Goal: Contribute content: Add original content to the website for others to see

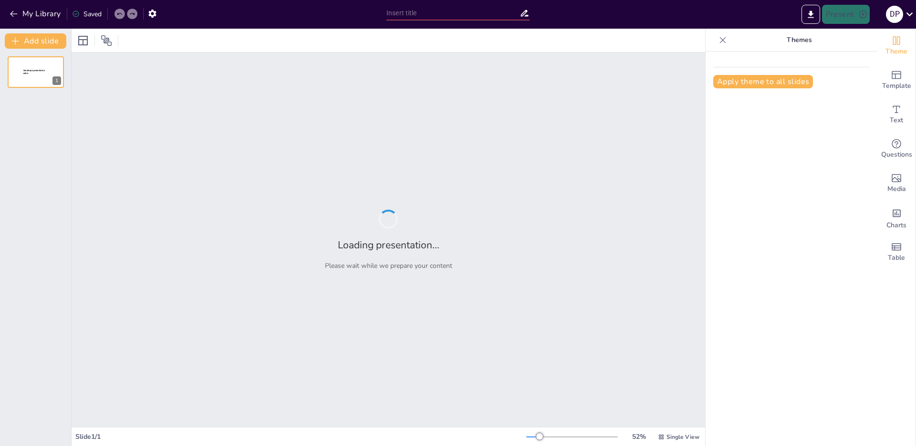
type input "Einführung in die deutsche Sprache: Verborgene germanische Einflüsse im Kroatis…"
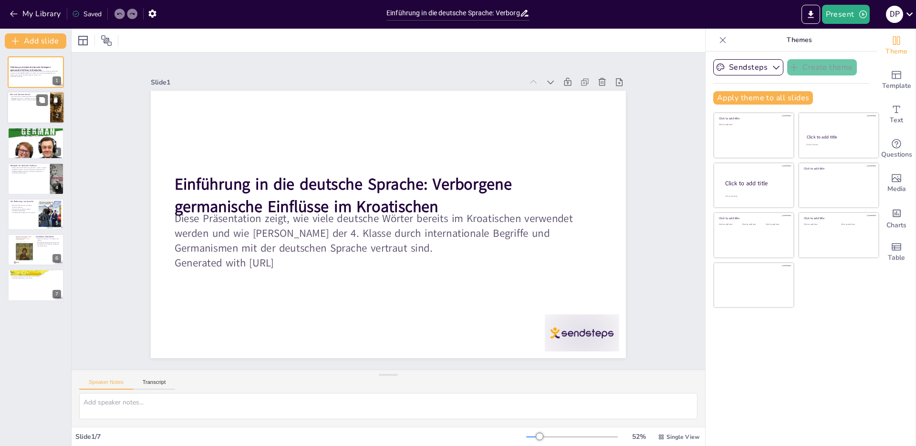
click at [35, 113] on div at bounding box center [35, 108] width 57 height 32
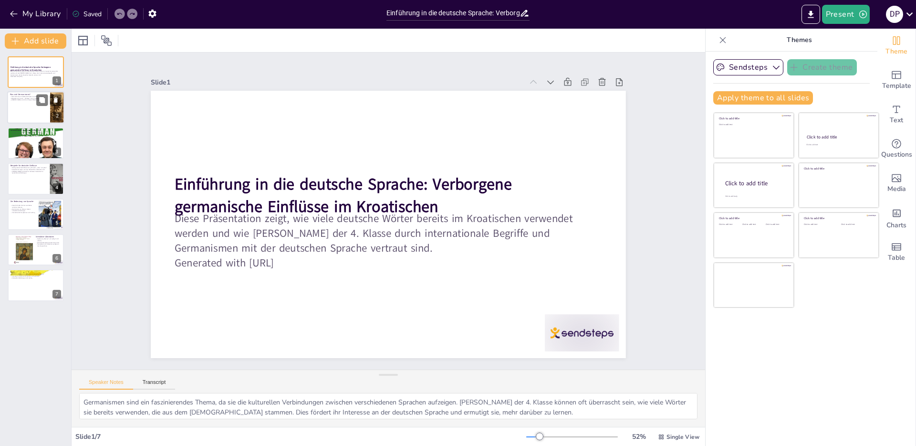
click at [35, 113] on div at bounding box center [35, 108] width 57 height 32
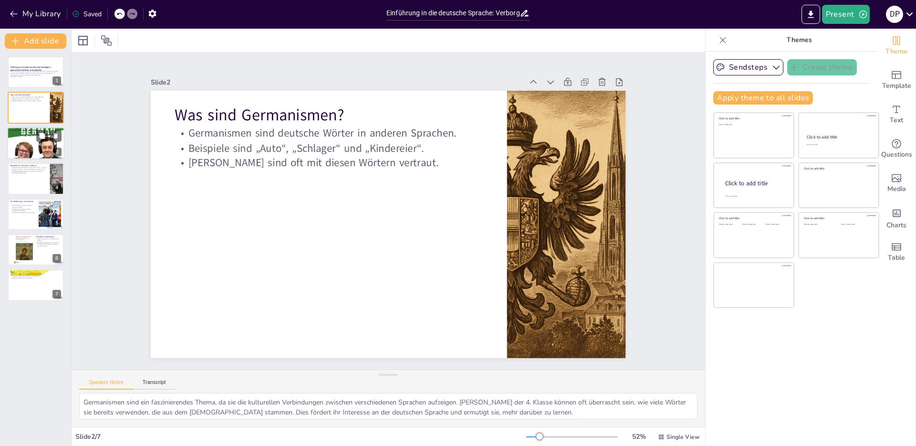
click at [44, 157] on div at bounding box center [35, 143] width 57 height 57
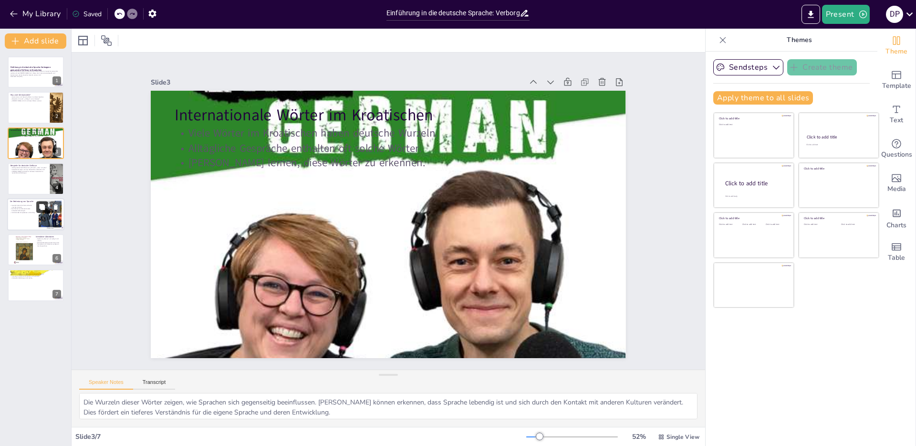
click at [46, 212] on button at bounding box center [41, 206] width 11 height 11
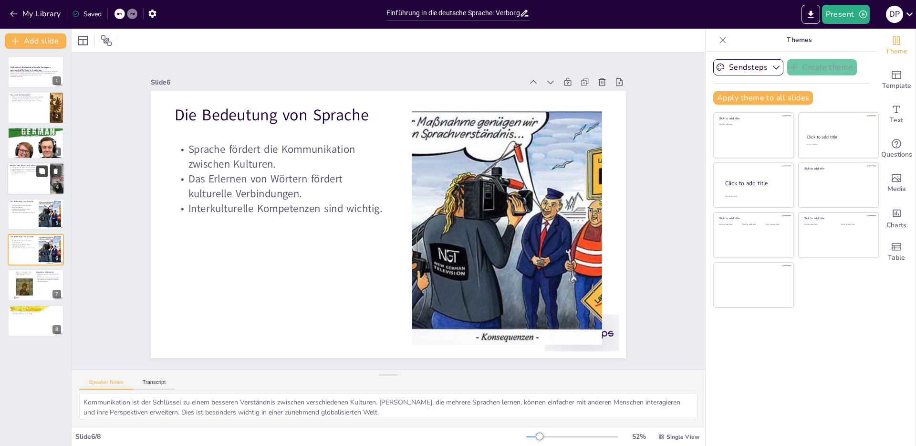
click at [40, 176] on button at bounding box center [41, 171] width 11 height 11
type textarea "Diese Beispiele sind für Schüler leicht nachvollziehbar und verdeutlichen, wie …"
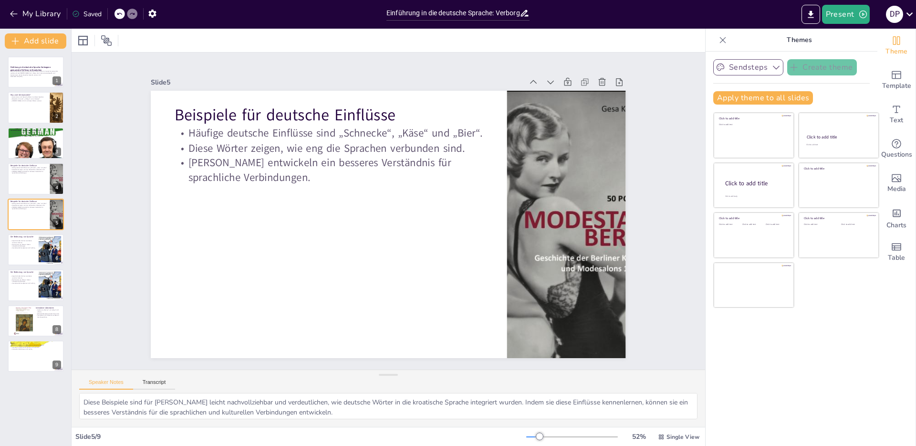
click at [754, 68] on button "Sendsteps" at bounding box center [748, 67] width 70 height 16
click at [776, 45] on p "Themes" at bounding box center [799, 40] width 137 height 23
click at [17, 17] on icon "button" at bounding box center [14, 14] width 10 height 10
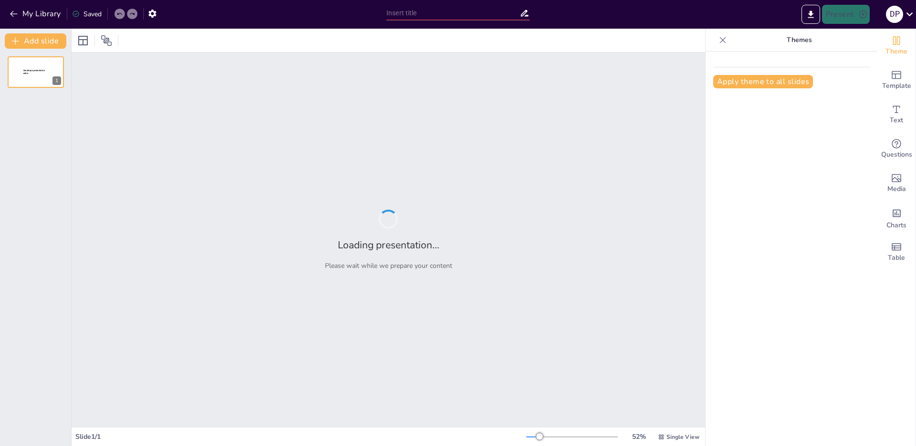
type input "Einführung in die deutsche Sprache: Verborgene germanische Einflüsse im Kroatis…"
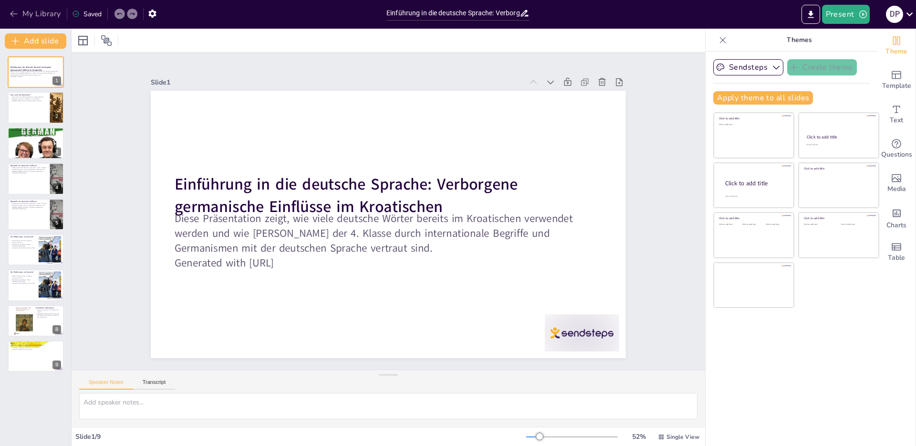
click at [17, 9] on button "My Library" at bounding box center [36, 13] width 58 height 15
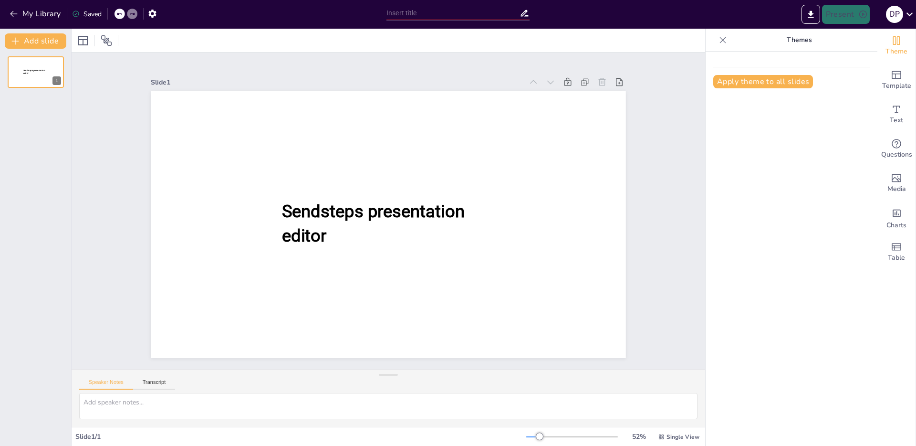
type input "Einführung in die deutsche Sprache: Verborgene germanische Einflüsse im Kroatis…"
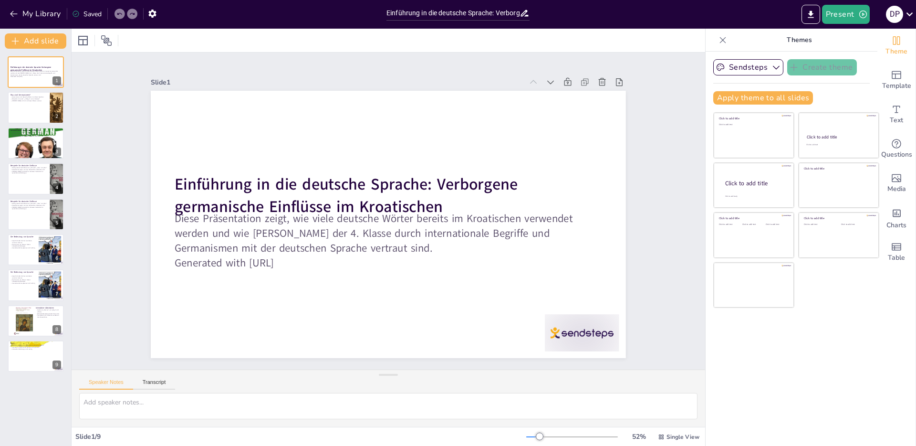
click at [97, 41] on div at bounding box center [96, 40] width 43 height 15
click at [101, 40] on icon at bounding box center [106, 40] width 11 height 11
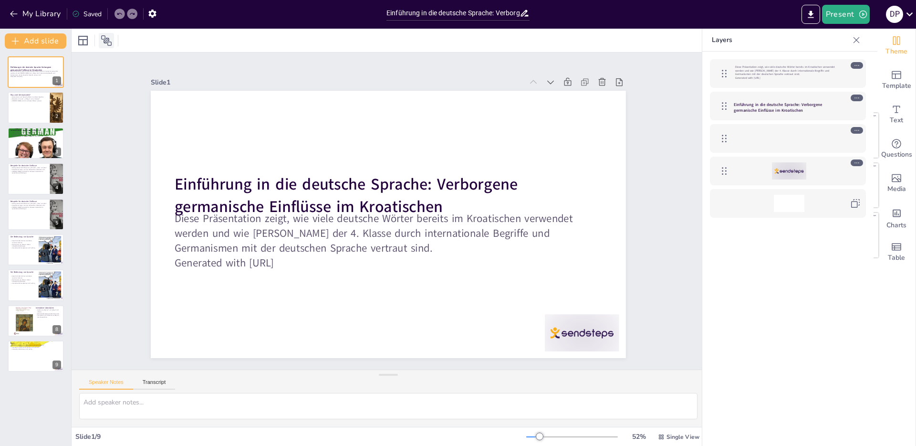
click at [101, 40] on icon at bounding box center [106, 40] width 11 height 11
click at [855, 40] on div "Change the overall theme" at bounding box center [823, 46] width 95 height 15
click at [861, 39] on div "Change the overall theme" at bounding box center [823, 46] width 95 height 15
click at [858, 35] on icon at bounding box center [857, 40] width 10 height 10
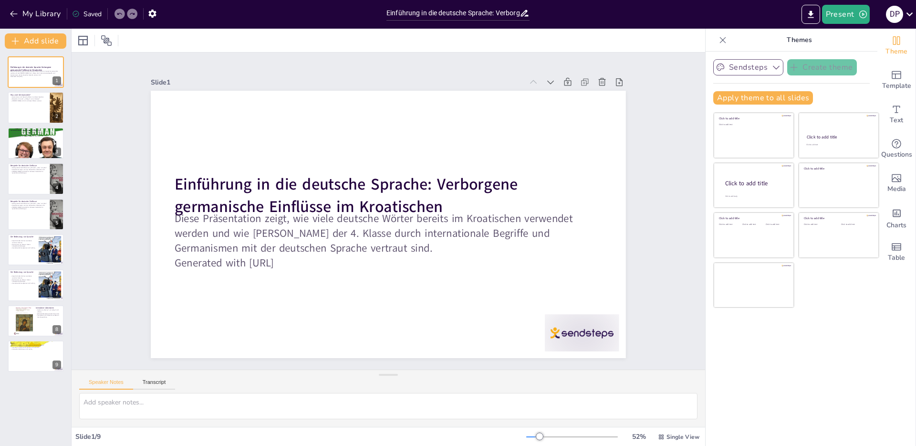
click at [749, 66] on button "Sendsteps" at bounding box center [748, 67] width 70 height 16
click at [903, 14] on icon at bounding box center [909, 14] width 13 height 13
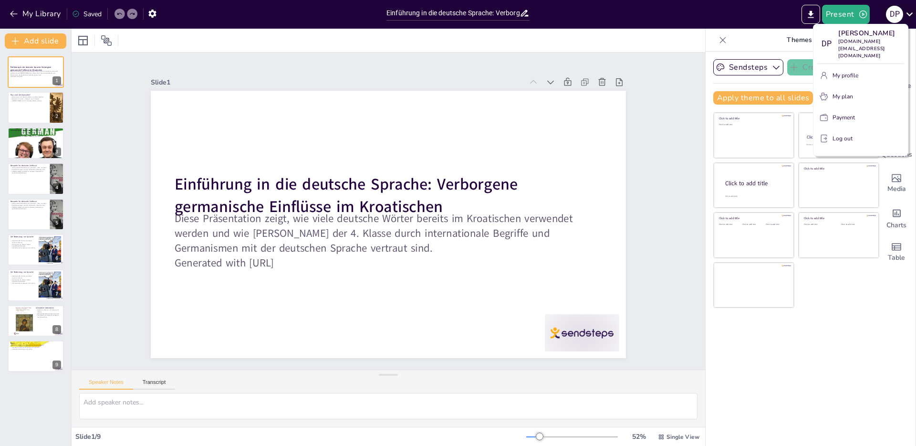
click at [903, 14] on div at bounding box center [458, 223] width 916 height 446
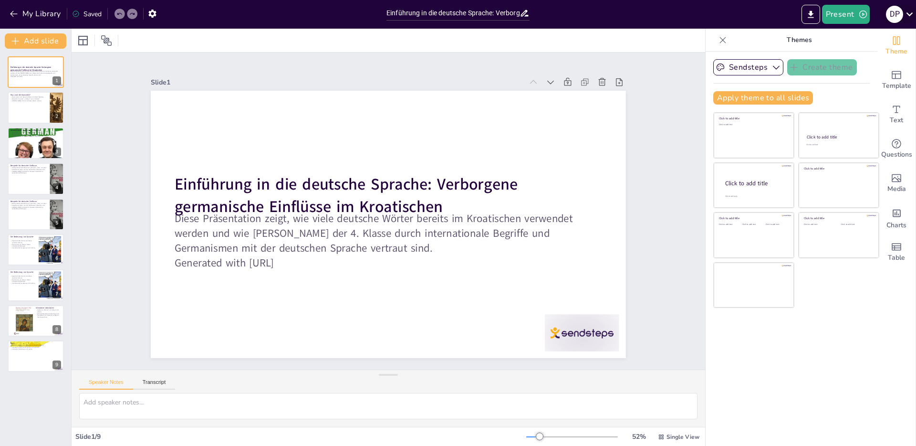
click at [903, 14] on div at bounding box center [458, 223] width 916 height 446
click at [152, 408] on textarea at bounding box center [388, 406] width 618 height 26
click at [13, 12] on icon "button" at bounding box center [14, 14] width 10 height 10
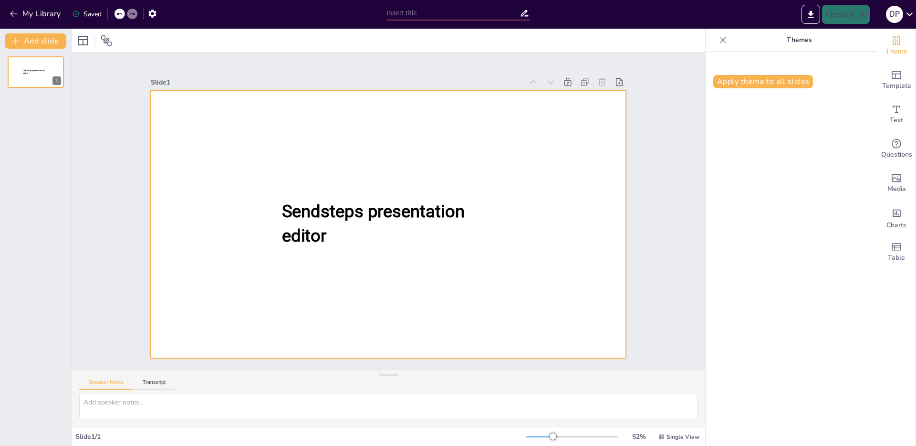
type input "New Sendsteps"
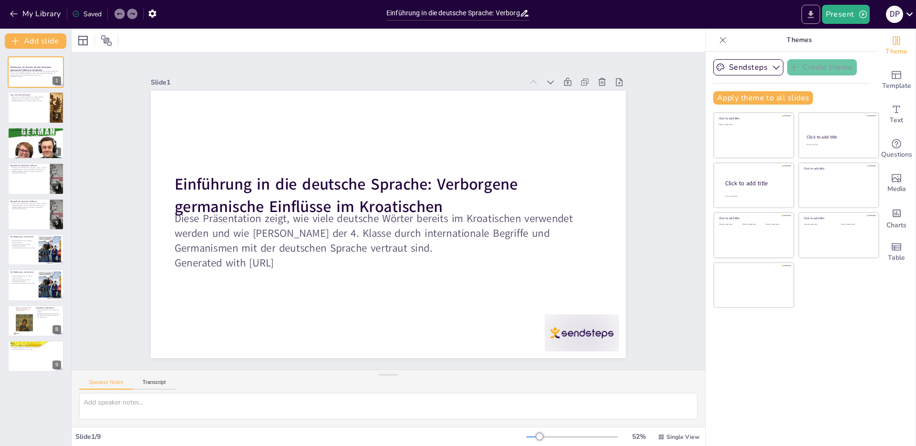
click at [807, 13] on icon "Export to PowerPoint" at bounding box center [811, 15] width 10 height 10
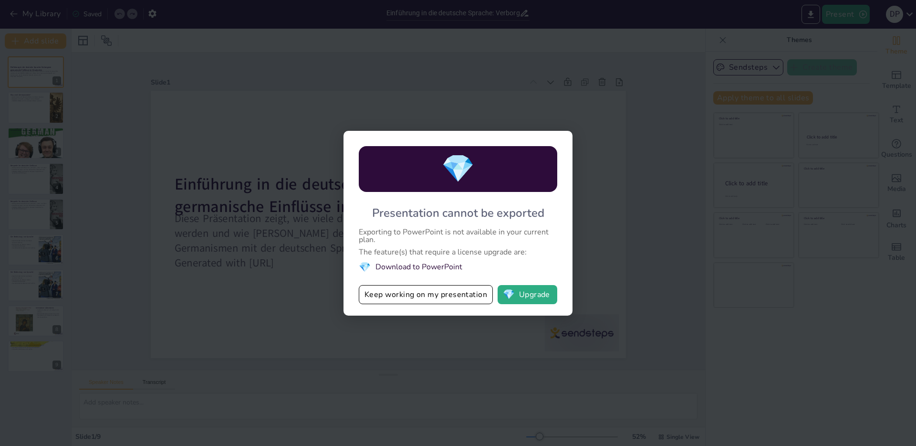
click at [533, 230] on div "Exporting to PowerPoint is not available in your current plan." at bounding box center [458, 235] width 199 height 15
click at [635, 198] on div "💎 Presentation cannot be exported Exporting to PowerPoint is not available in y…" at bounding box center [458, 223] width 916 height 446
click at [248, 198] on div "💎 Presentation cannot be exported Exporting to PowerPoint is not available in y…" at bounding box center [458, 223] width 916 height 446
click at [410, 294] on button "Keep working on my presentation" at bounding box center [426, 294] width 134 height 19
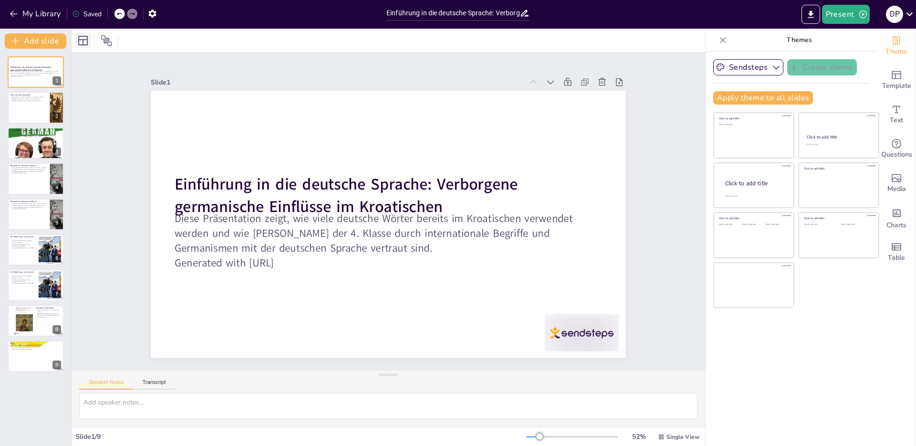
click at [84, 45] on icon at bounding box center [82, 40] width 11 height 11
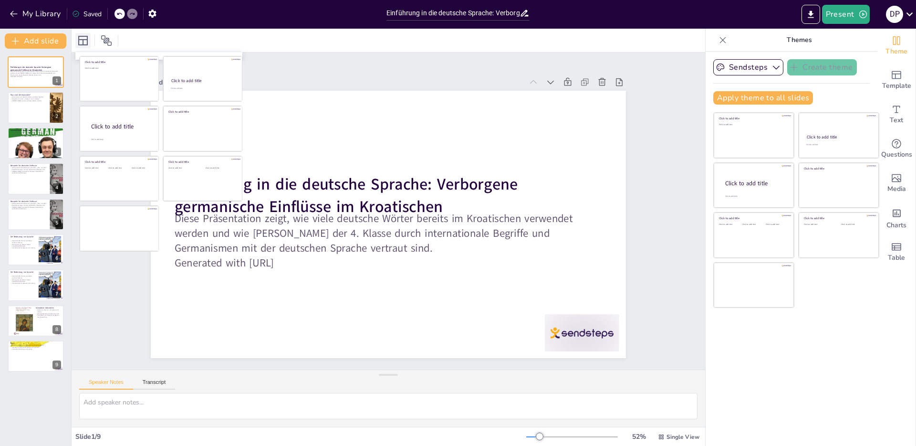
click at [84, 45] on icon at bounding box center [82, 40] width 11 height 11
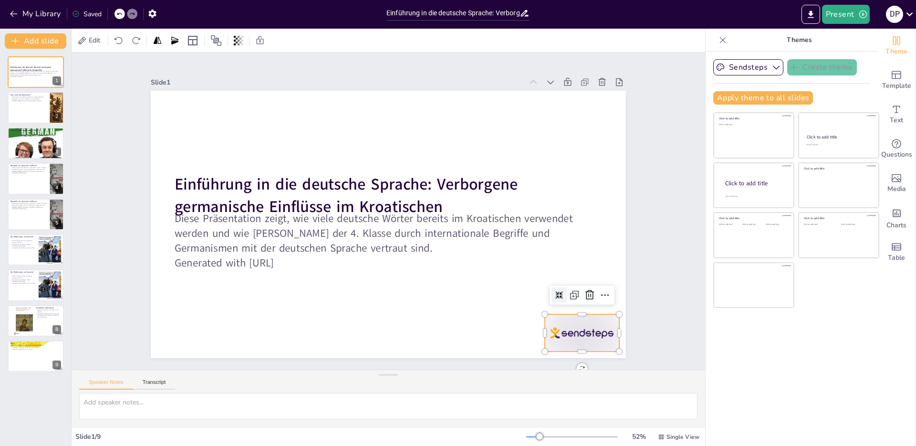
click at [587, 335] on div at bounding box center [582, 332] width 74 height 37
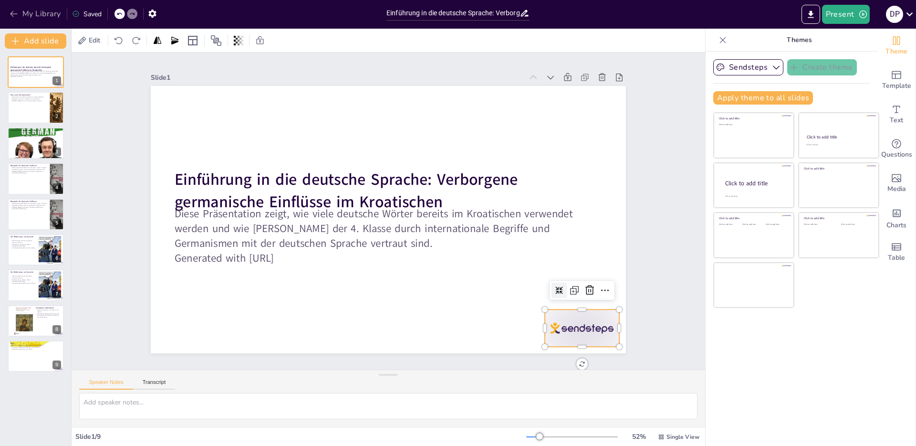
click at [10, 8] on button "My Library" at bounding box center [36, 13] width 58 height 15
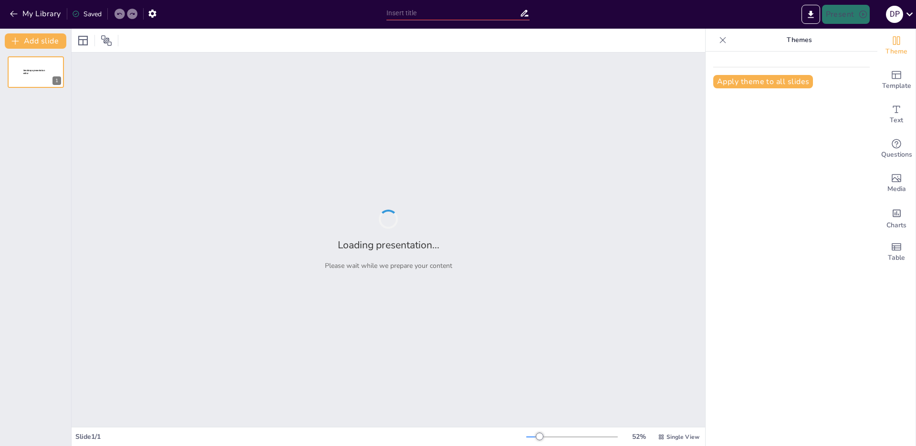
type input "Interaktivno Učenje Njemačkog: Igra i Aktivnosti kroz Poznate Brendove"
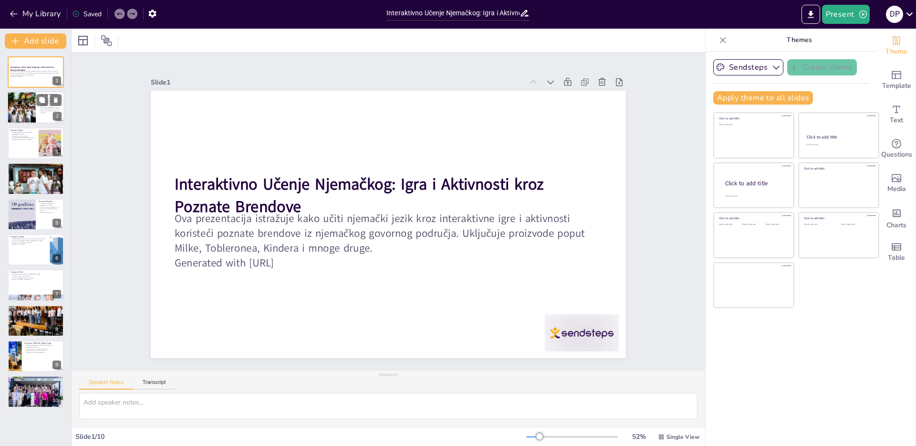
click at [44, 112] on div at bounding box center [35, 108] width 57 height 32
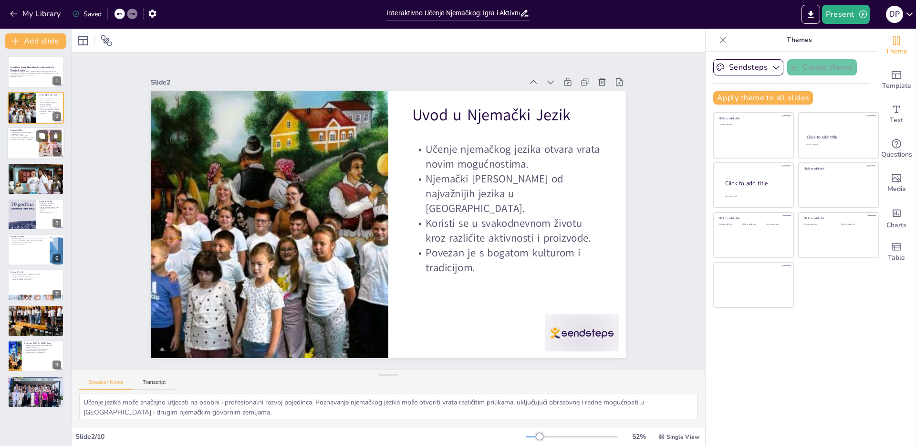
click at [31, 156] on div at bounding box center [35, 143] width 57 height 32
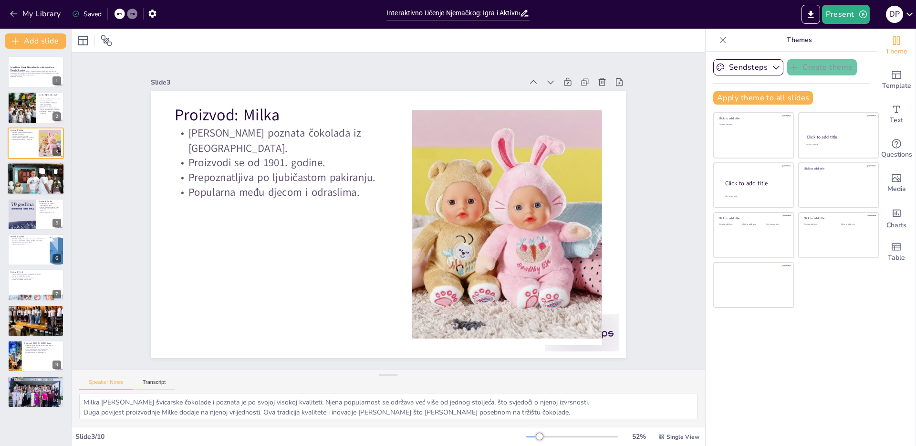
click at [44, 190] on div at bounding box center [35, 178] width 57 height 76
type textarea "Toblerone je prepoznatljiv proizvod koji simbolizira švicarsku čokoladu. Njegov…"
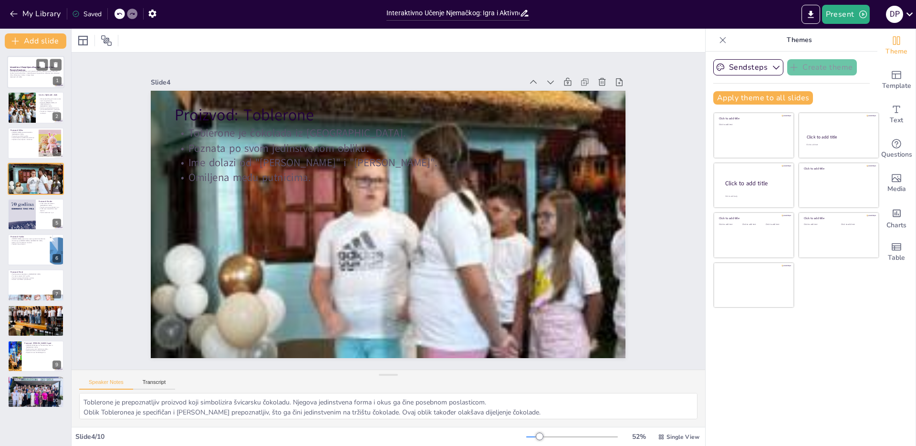
click at [33, 74] on p "Ova prezentacija istražuje kako učiti njemački jezik kroz interaktivne igre i a…" at bounding box center [36, 73] width 52 height 5
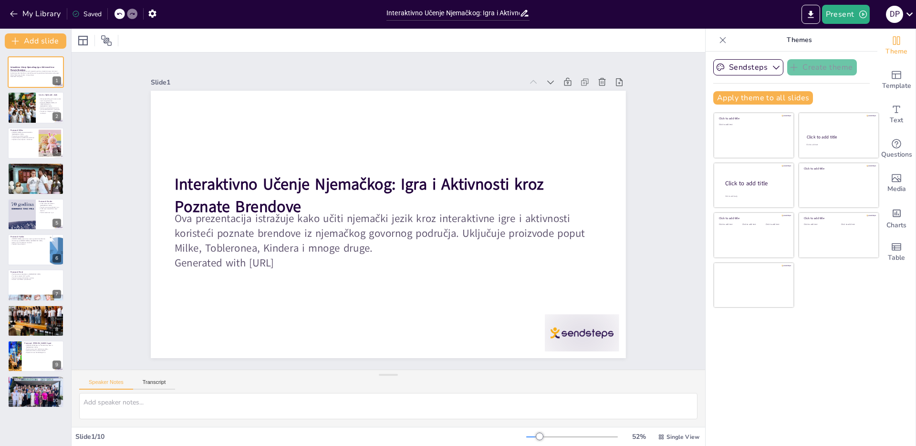
click at [610, 148] on div "Slide 1 Interaktivno Učenje Njemačkog: Igra i Aktivnosti kroz Poznate Brendove …" at bounding box center [388, 211] width 443 height 594
click at [39, 111] on p "Povezan je s bogatom kulturom i tradicijom." at bounding box center [50, 111] width 23 height 3
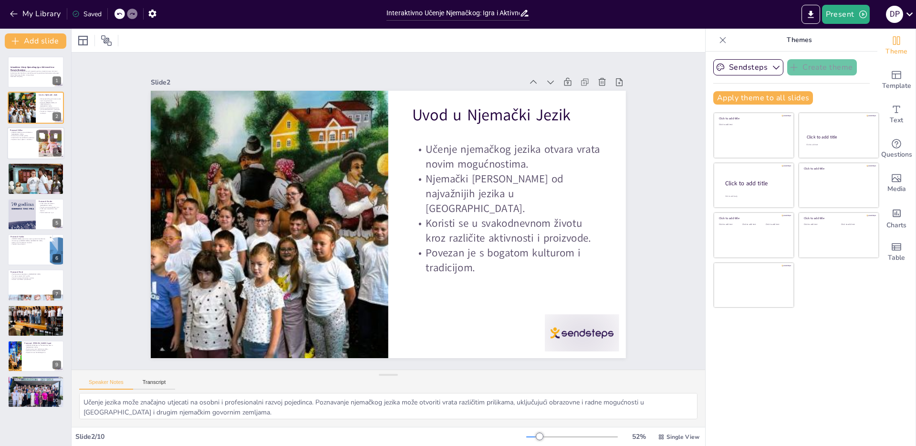
click at [23, 136] on p "Prepoznatljiva po ljubičastom pakiranju." at bounding box center [23, 137] width 26 height 2
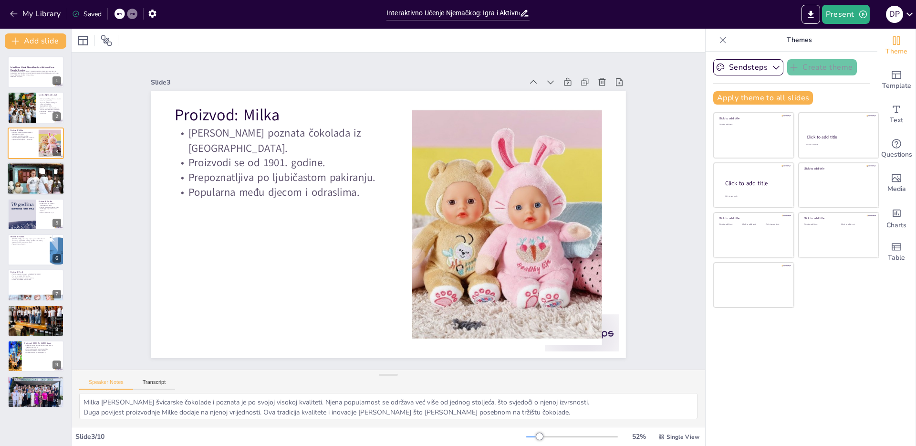
click at [23, 167] on p "Toblerone je čokolada iz [GEOGRAPHIC_DATA]." at bounding box center [36, 168] width 52 height 2
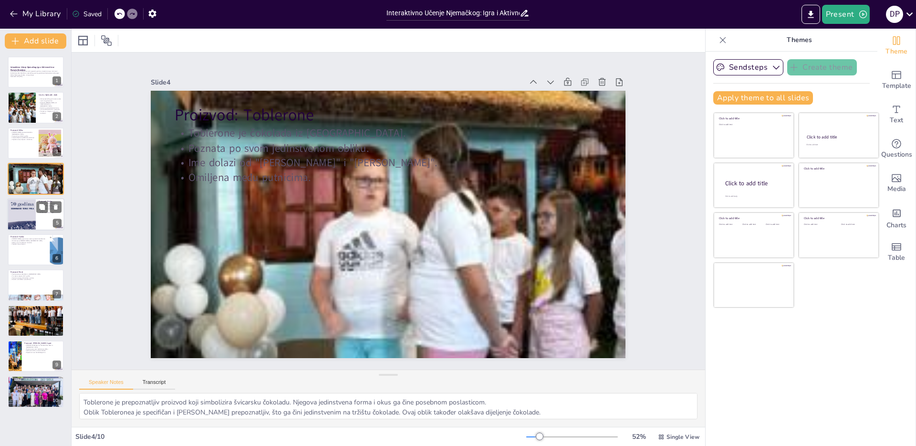
click at [31, 208] on div at bounding box center [21, 214] width 29 height 41
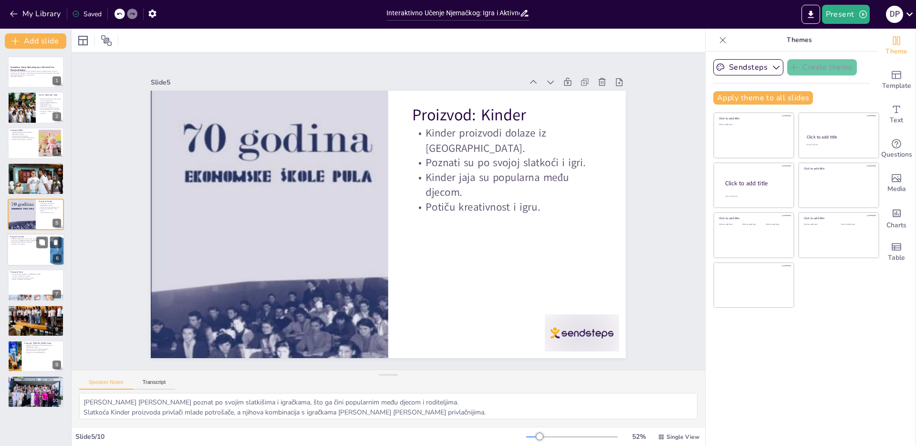
click at [26, 250] on div at bounding box center [35, 249] width 57 height 32
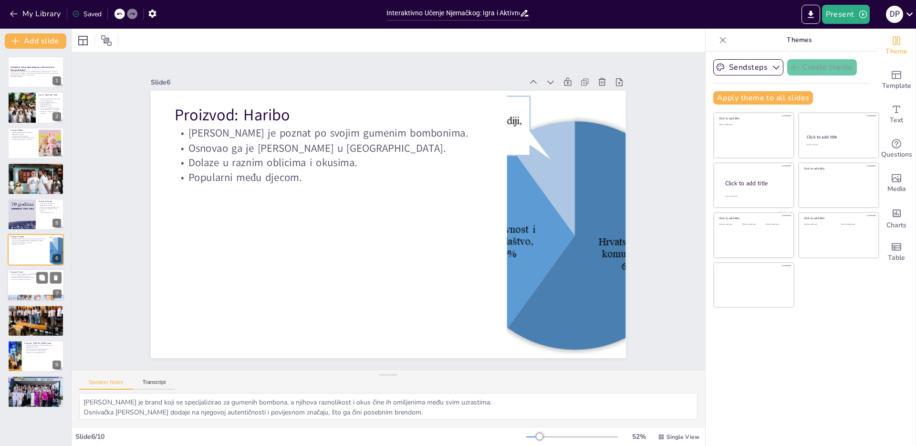
click at [27, 275] on p "Prvi put se pojavio 1907. godine." at bounding box center [36, 276] width 52 height 2
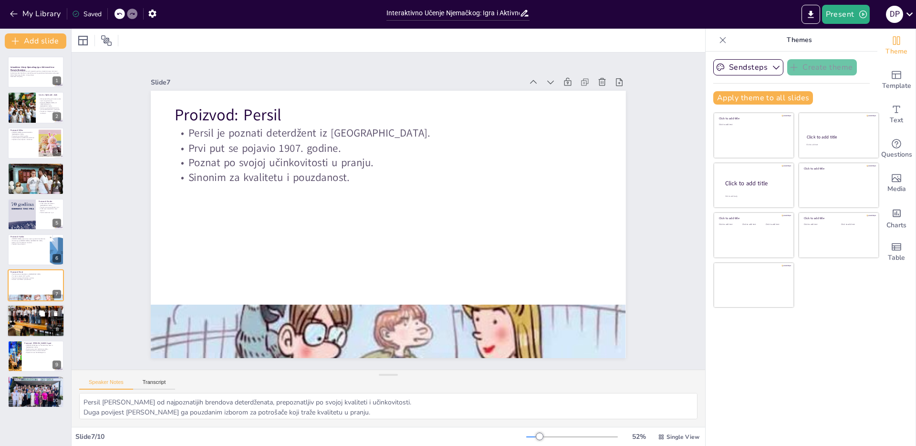
click at [24, 323] on div at bounding box center [35, 320] width 57 height 53
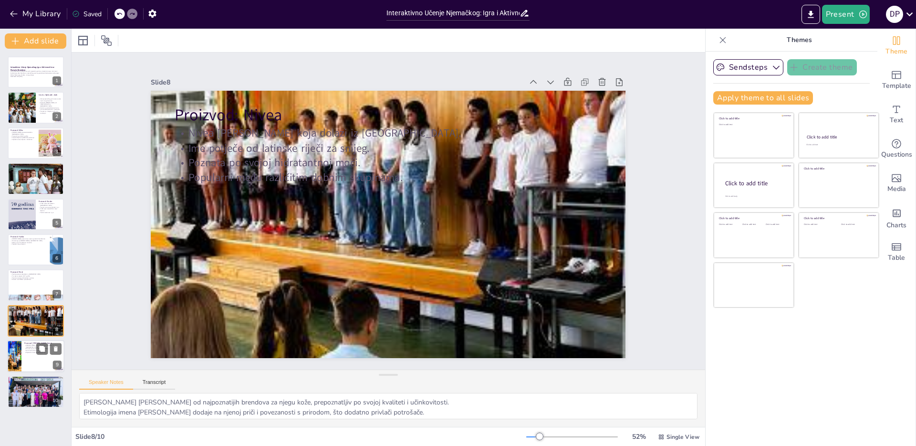
click at [31, 357] on div at bounding box center [35, 356] width 57 height 32
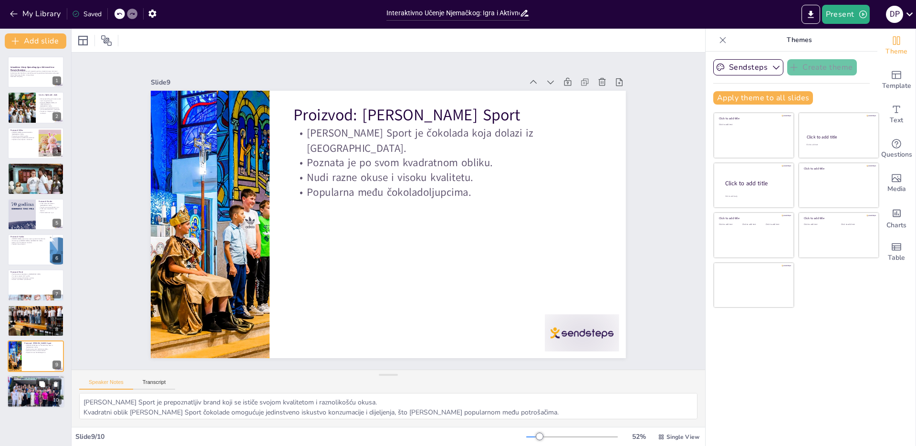
click at [25, 382] on p "Popularni među djecom i odraslima." at bounding box center [36, 382] width 52 height 2
type textarea "Manner je prepoznatljiv brand s dugom tradicijom proizvodnje vafla, a njihova k…"
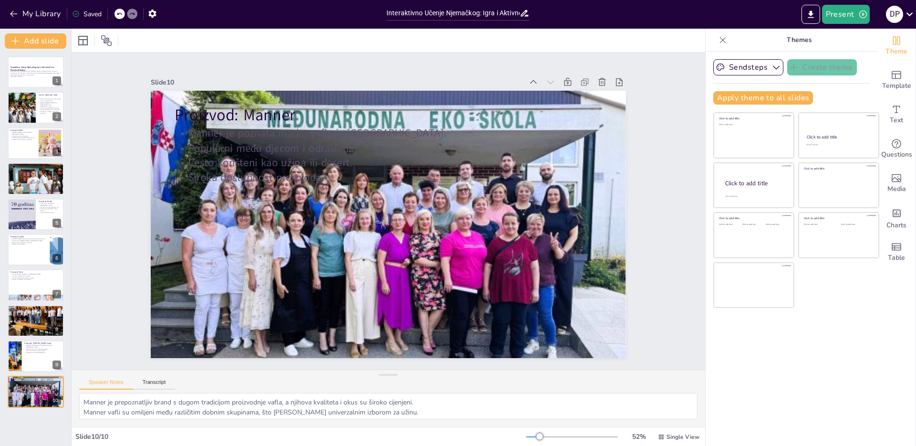
click at [93, 145] on div "Slide 1 Interaktivno Učenje Njemačkog: Igra i Aktivnosti kroz Poznate Brendove …" at bounding box center [388, 210] width 683 height 659
click at [15, 8] on button "My Library" at bounding box center [36, 13] width 58 height 15
